Goal: Transaction & Acquisition: Purchase product/service

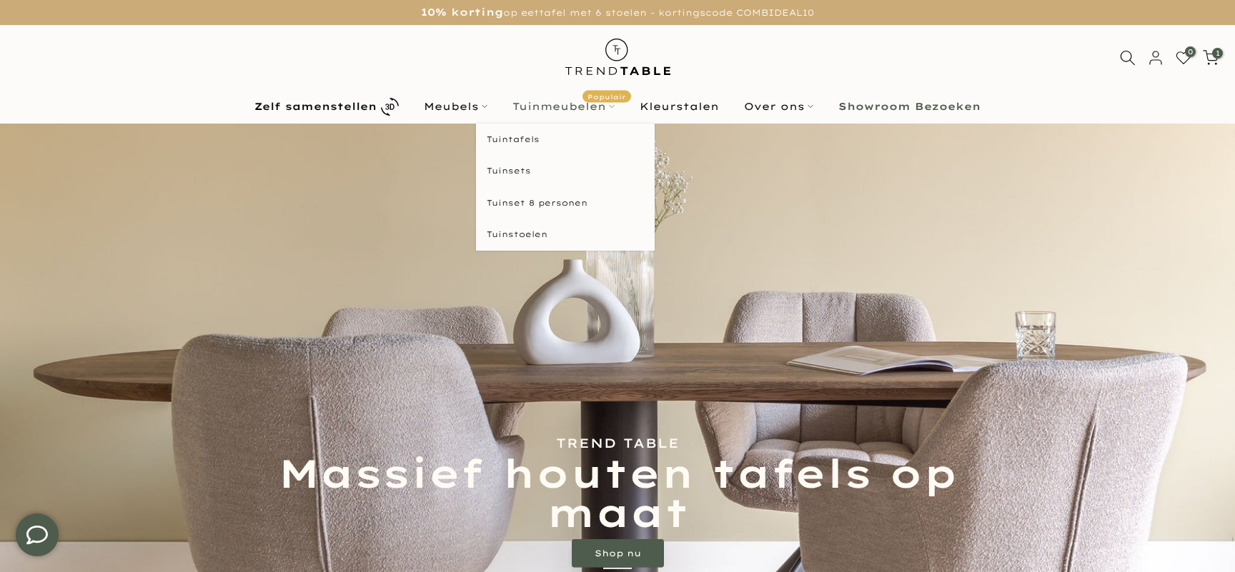
click at [567, 104] on link "Tuinmeubelen Populair" at bounding box center [563, 106] width 127 height 17
click at [554, 136] on link "Tuintafels" at bounding box center [565, 140] width 179 height 32
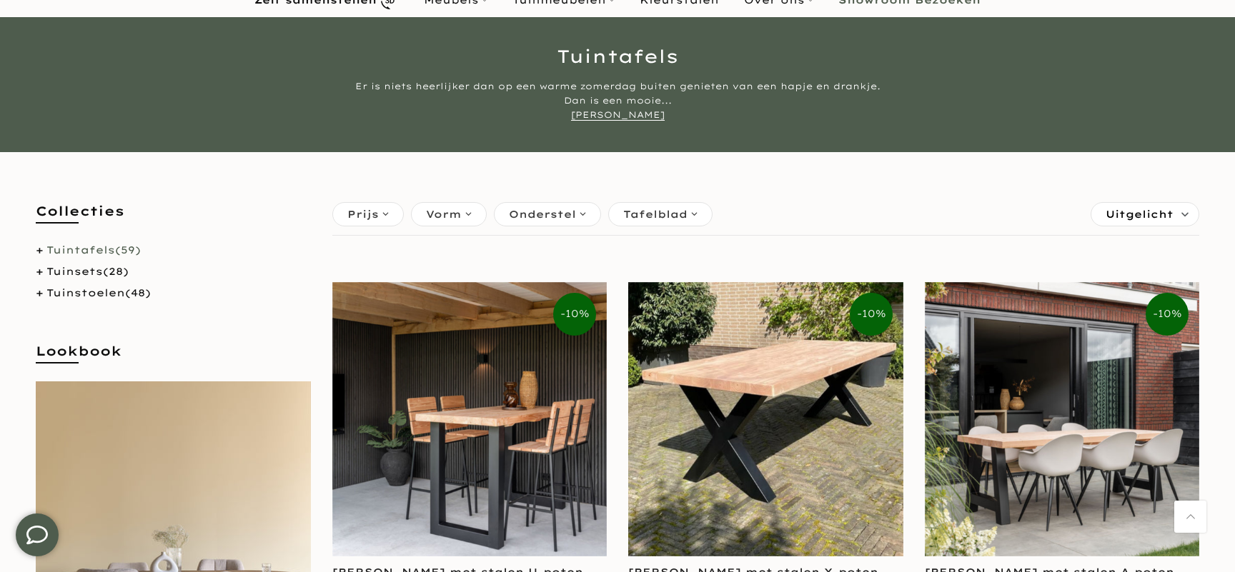
click at [615, 124] on div "Tuintafels Er is niets heerlijker dan op een warme zomerdag buiten genieten van…" at bounding box center [617, 84] width 1235 height 135
click at [623, 121] on div "Er is niets heerlijker dan op een warme zomerdag buiten genieten van een hapje …" at bounding box center [617, 100] width 536 height 43
click at [630, 118] on link "[PERSON_NAME]" at bounding box center [618, 114] width 94 height 11
click at [622, 114] on link "[PERSON_NAME]" at bounding box center [618, 114] width 94 height 11
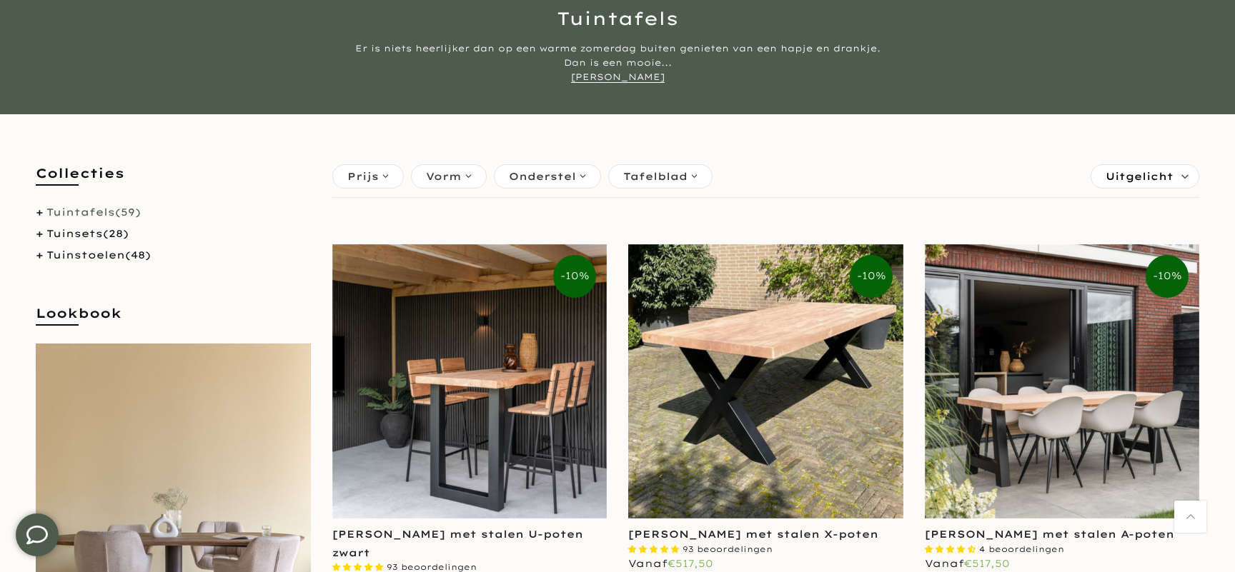
scroll to position [146, 0]
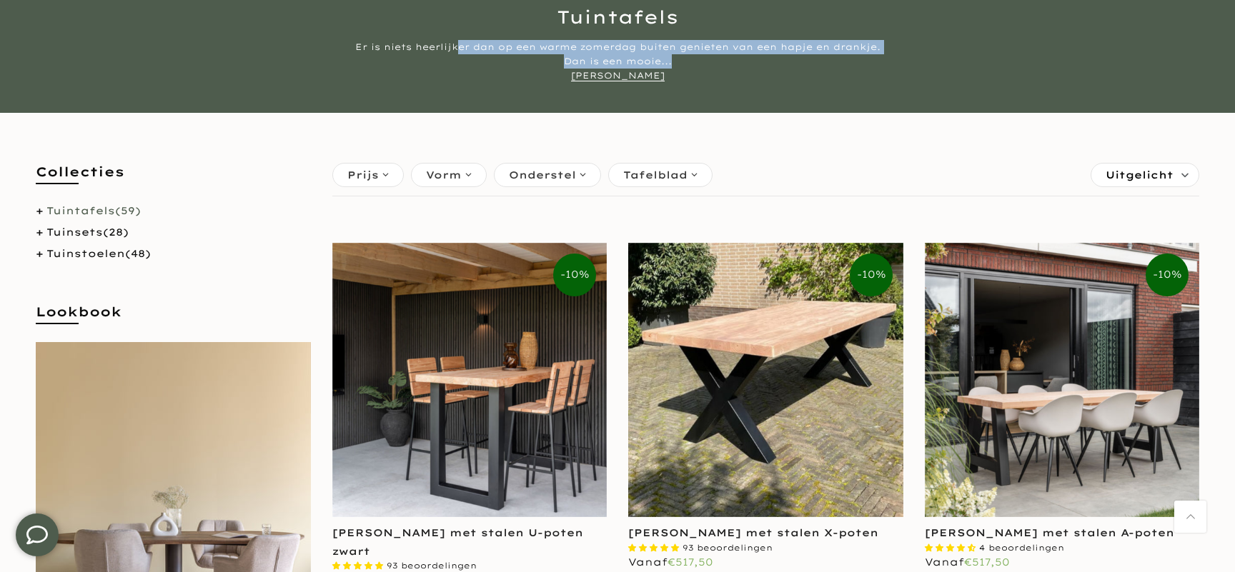
drag, startPoint x: 457, startPoint y: 49, endPoint x: 807, endPoint y: 56, distance: 350.9
click at [812, 57] on div "Er is niets heerlijker dan op een warme zomerdag buiten genieten van een hapje …" at bounding box center [617, 61] width 536 height 43
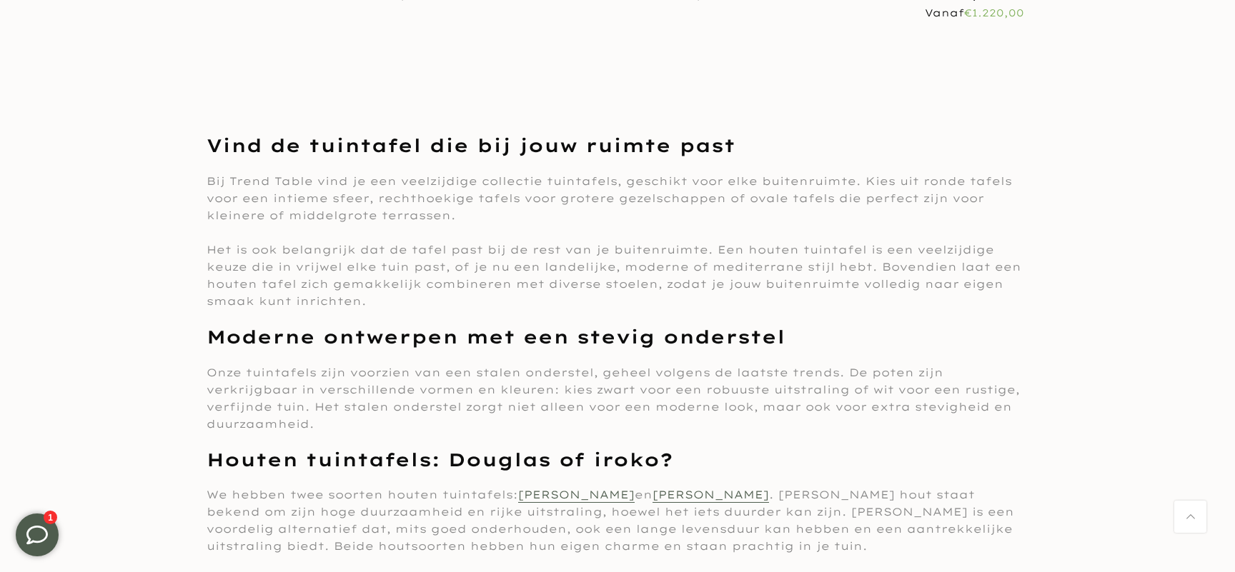
scroll to position [6319, 0]
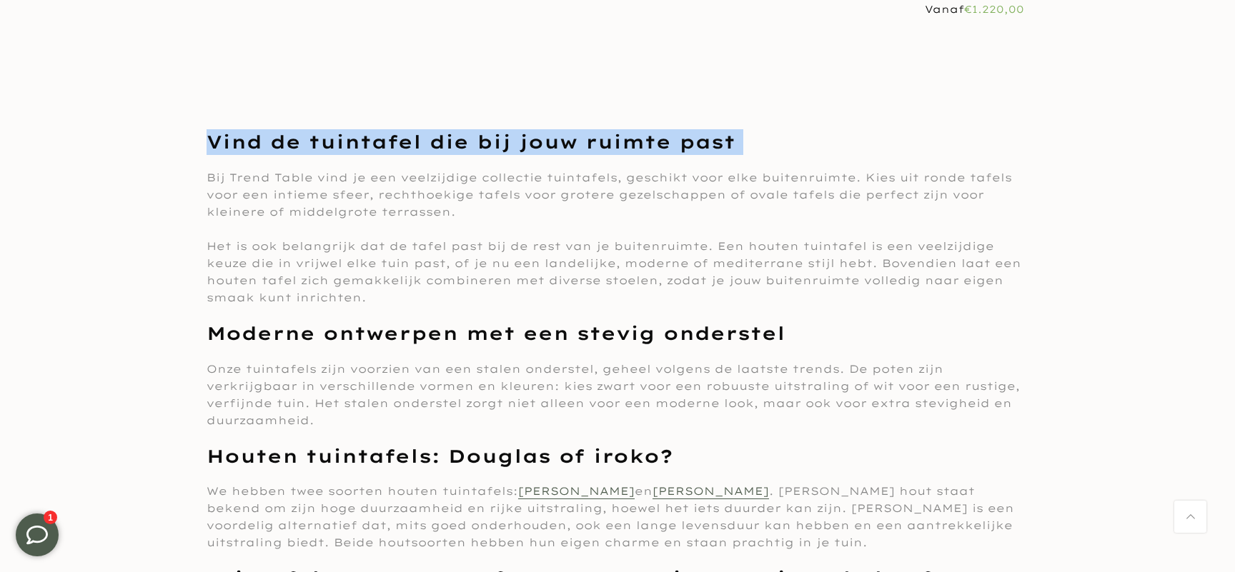
drag, startPoint x: 217, startPoint y: 122, endPoint x: 768, endPoint y: 140, distance: 551.2
click at [768, 140] on div "Vind de tuintafel die bij jouw ruimte past Bij Trend Table vind je een veelzijd…" at bounding box center [618, 541] width 822 height 825
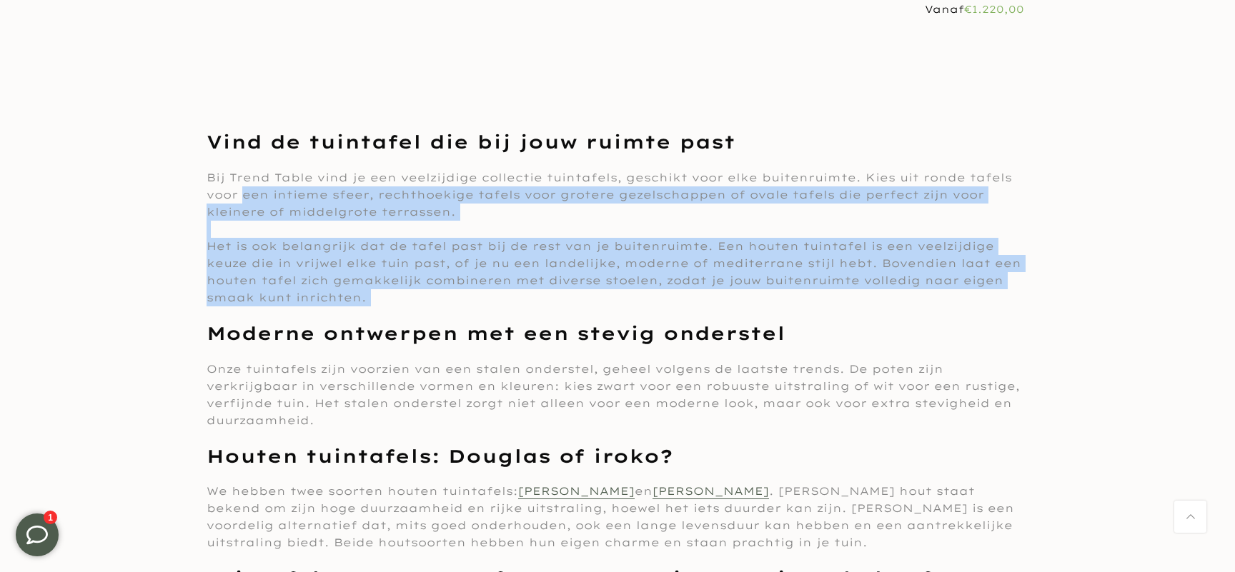
drag, startPoint x: 242, startPoint y: 171, endPoint x: 809, endPoint y: 289, distance: 579.6
click at [809, 289] on div "Vind de tuintafel die bij jouw ruimte past Bij Trend Table vind je een veelzijd…" at bounding box center [618, 541] width 822 height 825
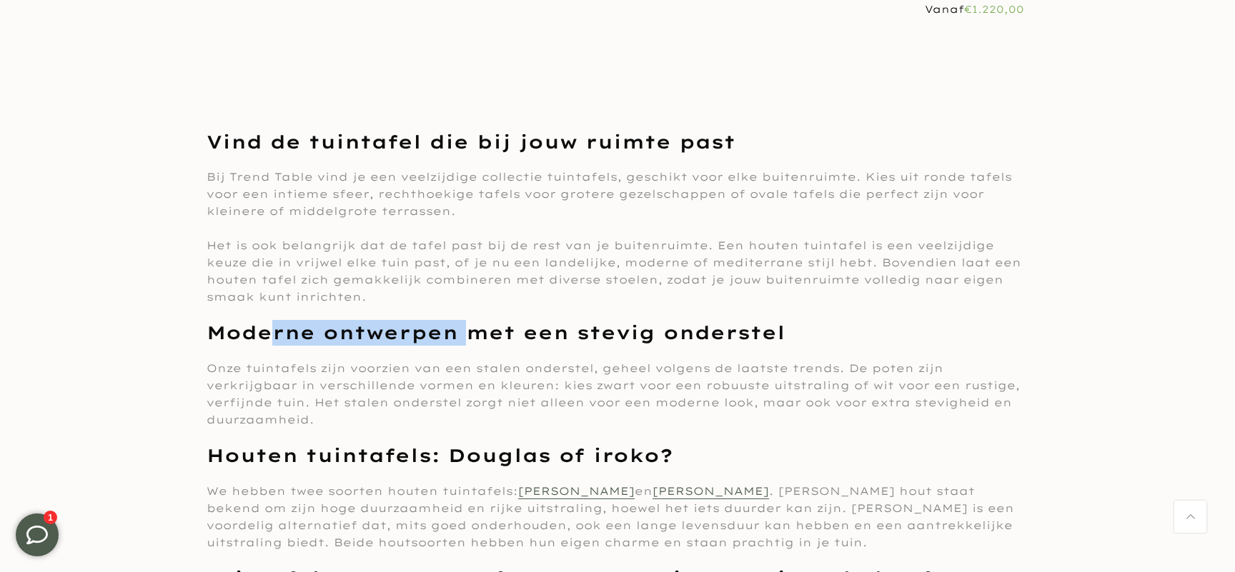
drag, startPoint x: 279, startPoint y: 317, endPoint x: 464, endPoint y: 316, distance: 185.1
click at [464, 320] on h2 "Moderne ontwerpen met een stevig onderstel" at bounding box center [618, 333] width 822 height 26
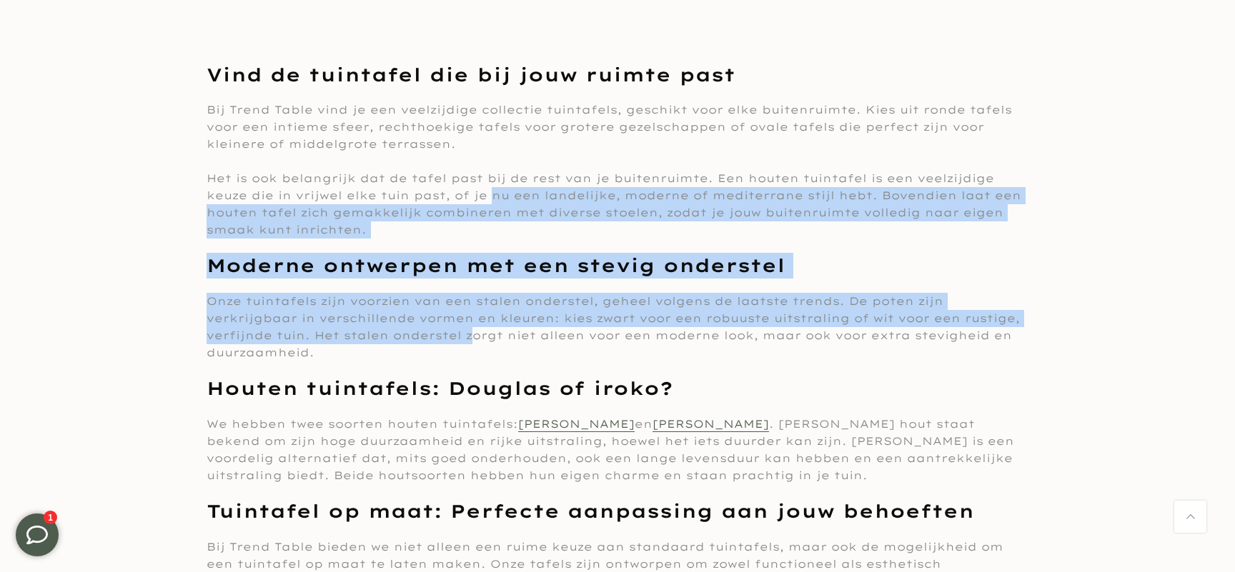
drag, startPoint x: 472, startPoint y: 318, endPoint x: 490, endPoint y: 184, distance: 135.6
click at [490, 184] on div "Vind de tuintafel die bij jouw ruimte past Bij Trend Table vind je een veelzijd…" at bounding box center [618, 474] width 822 height 825
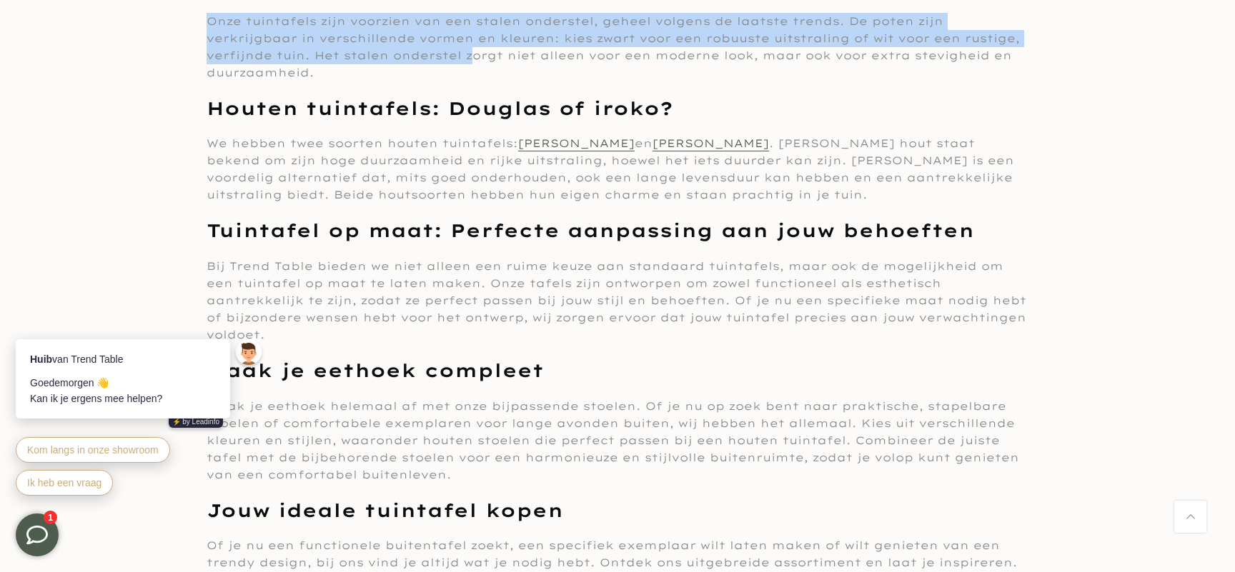
scroll to position [6665, 0]
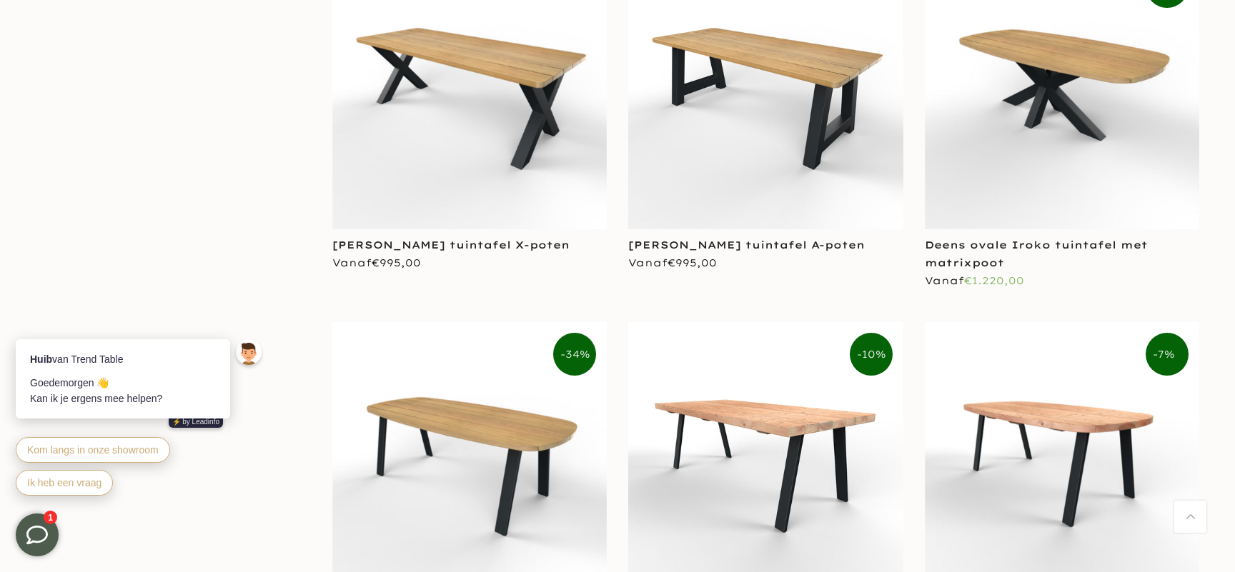
scroll to position [5977, 0]
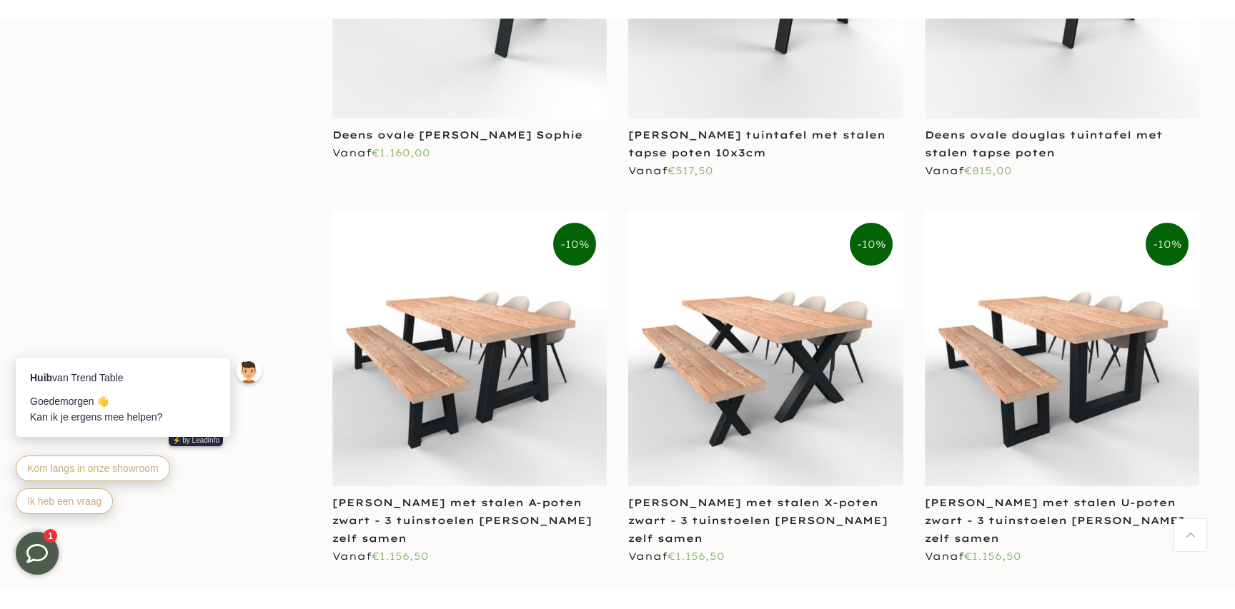
scroll to position [6541, 0]
